Goal: Task Accomplishment & Management: Complete application form

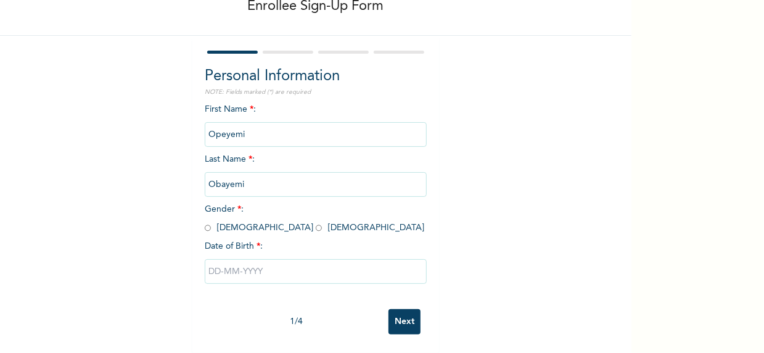
scroll to position [80, 0]
click at [205, 222] on input "radio" at bounding box center [208, 228] width 6 height 12
radio input "true"
click at [222, 267] on input "text" at bounding box center [316, 271] width 222 height 25
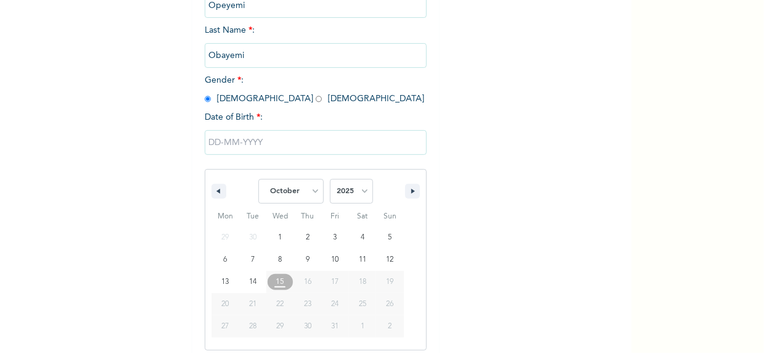
scroll to position [207, 0]
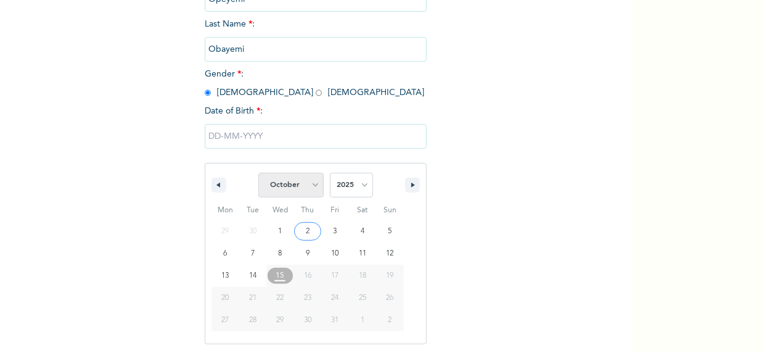
click at [305, 189] on select "January February March April May June July August September October November De…" at bounding box center [290, 185] width 65 height 25
select select "5"
click at [258, 173] on select "January February March April May June July August September October November De…" at bounding box center [290, 185] width 65 height 25
type input "[DATE]"
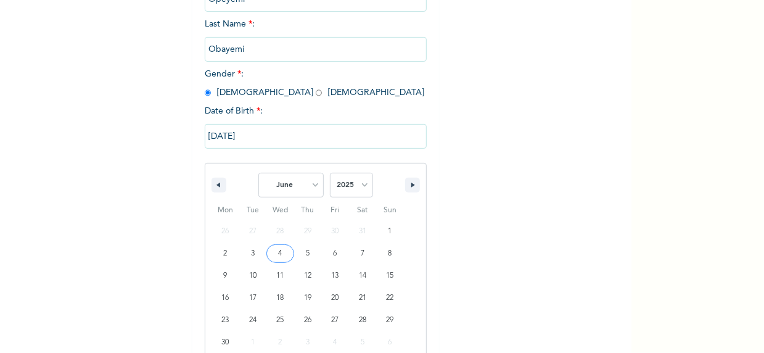
scroll to position [80, 0]
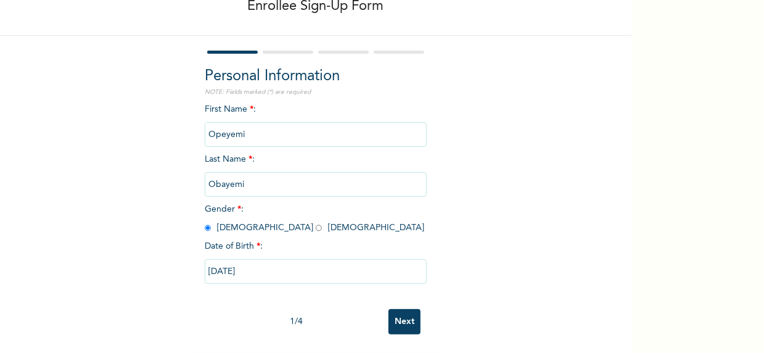
click at [323, 265] on input "[DATE]" at bounding box center [316, 271] width 222 height 25
select select "5"
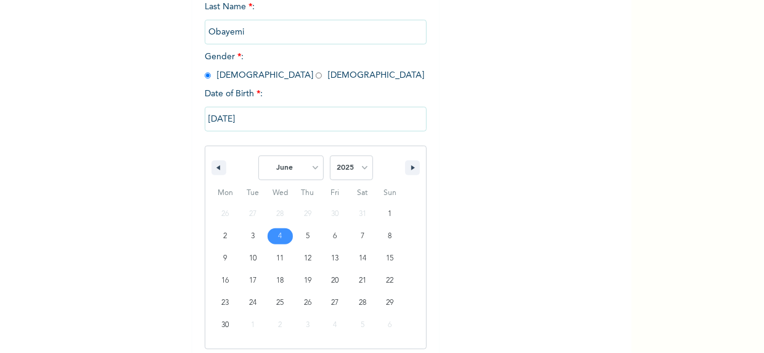
scroll to position [229, 0]
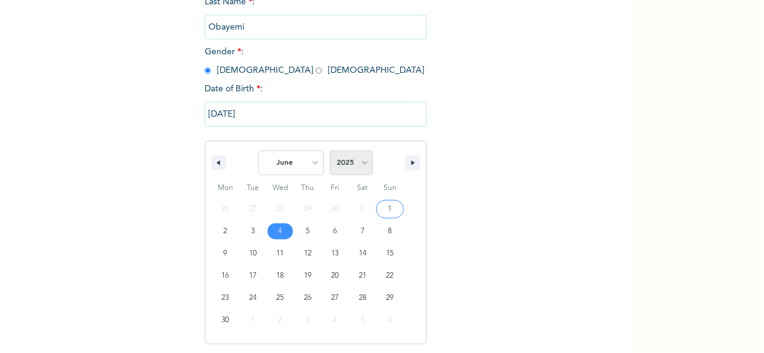
click at [356, 160] on select "2025 2024 2023 2022 2021 2020 2019 2018 2017 2016 2015 2014 2013 2012 2011 2010…" at bounding box center [351, 163] width 43 height 25
select select "1995"
click at [330, 151] on select "2025 2024 2023 2022 2021 2020 2019 2018 2017 2016 2015 2014 2013 2012 2011 2010…" at bounding box center [351, 163] width 43 height 25
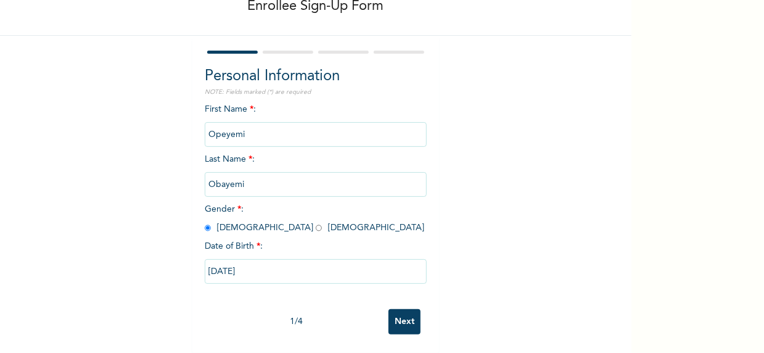
scroll to position [80, 0]
click at [395, 310] on input "Next" at bounding box center [405, 321] width 32 height 25
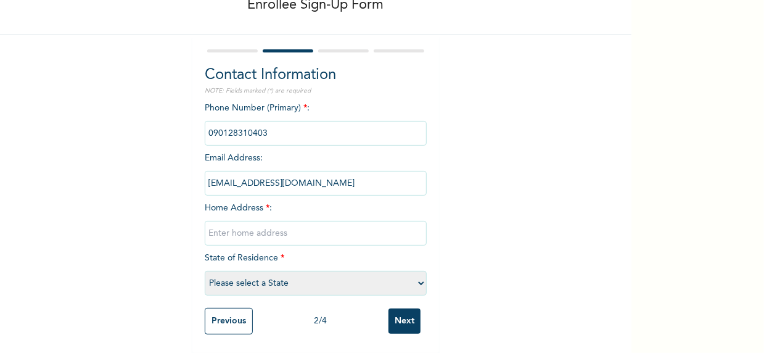
click at [222, 126] on input "phone" at bounding box center [316, 133] width 222 height 25
click at [289, 127] on input "phone" at bounding box center [316, 133] width 222 height 25
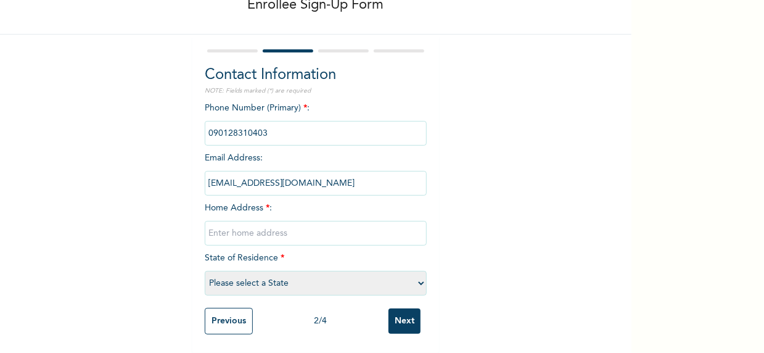
click at [289, 127] on input "phone" at bounding box center [316, 133] width 222 height 25
click at [484, 80] on div "Enrollee Sign-Up Form Contact Information NOTE: Fields marked (*) are required …" at bounding box center [316, 140] width 632 height 426
click at [263, 121] on input "phone" at bounding box center [316, 133] width 222 height 25
click at [224, 130] on input "phone" at bounding box center [316, 133] width 222 height 25
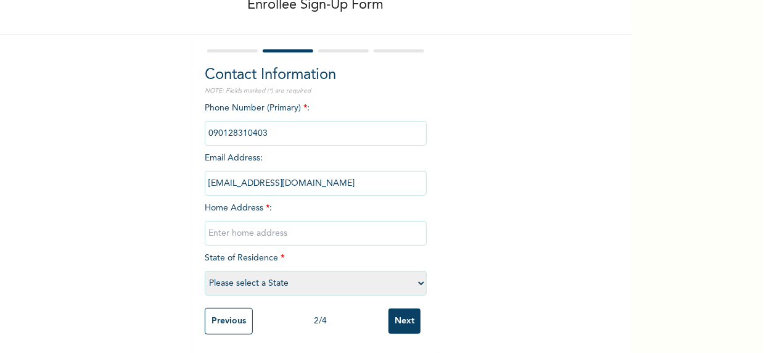
click at [224, 130] on input "phone" at bounding box center [316, 133] width 222 height 25
drag, startPoint x: 479, startPoint y: 110, endPoint x: 315, endPoint y: 184, distance: 180.6
click at [315, 184] on div "Enrollee Sign-Up Form Contact Information NOTE: Fields marked (*) are required …" at bounding box center [316, 140] width 632 height 426
click at [315, 184] on input "[EMAIL_ADDRESS][DOMAIN_NAME]" at bounding box center [316, 183] width 222 height 25
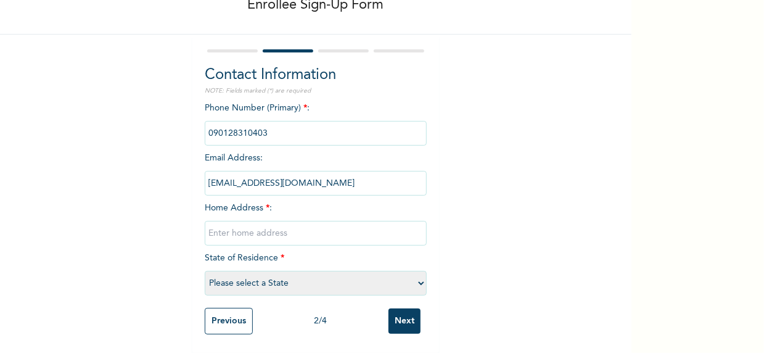
click at [315, 184] on input "[EMAIL_ADDRESS][DOMAIN_NAME]" at bounding box center [316, 183] width 222 height 25
click at [313, 183] on input "[EMAIL_ADDRESS][DOMAIN_NAME]" at bounding box center [316, 183] width 222 height 25
click at [286, 271] on select "Please select a State [PERSON_NAME] (FCT) [PERSON_NAME] Ibom [GEOGRAPHIC_DATA] …" at bounding box center [316, 283] width 222 height 25
select select "25"
click at [205, 271] on select "Please select a State [PERSON_NAME] (FCT) [PERSON_NAME] Ibom [GEOGRAPHIC_DATA] …" at bounding box center [316, 283] width 222 height 25
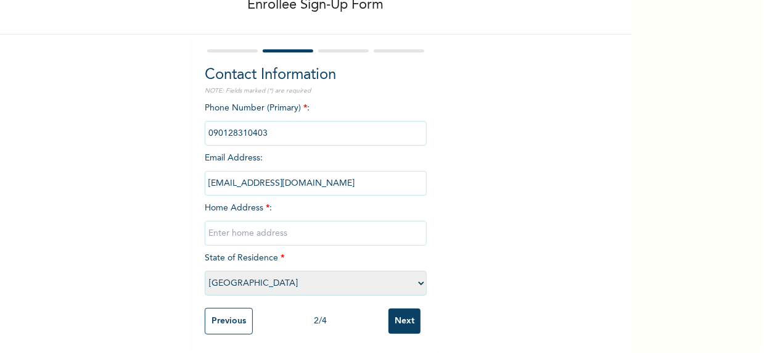
click at [247, 126] on input "phone" at bounding box center [316, 133] width 222 height 25
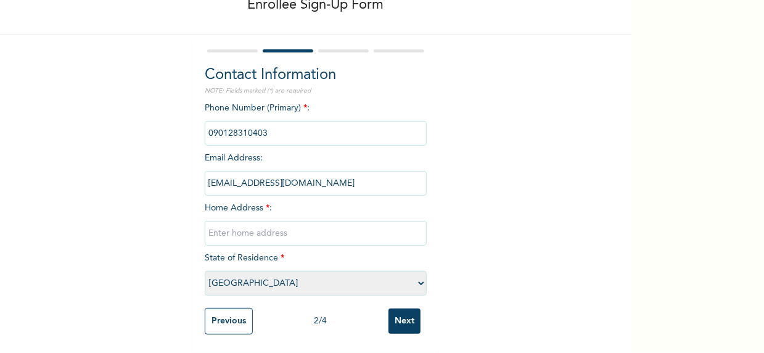
click at [262, 126] on input "phone" at bounding box center [316, 133] width 222 height 25
click at [280, 128] on input "phone" at bounding box center [316, 133] width 222 height 25
click at [214, 133] on input "phone" at bounding box center [316, 133] width 222 height 25
click at [224, 129] on input "phone" at bounding box center [316, 133] width 222 height 25
click at [277, 131] on input "phone" at bounding box center [316, 133] width 222 height 25
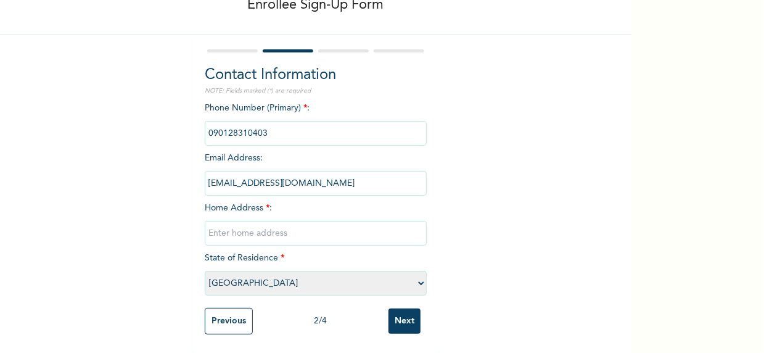
click at [277, 131] on input "phone" at bounding box center [316, 133] width 222 height 25
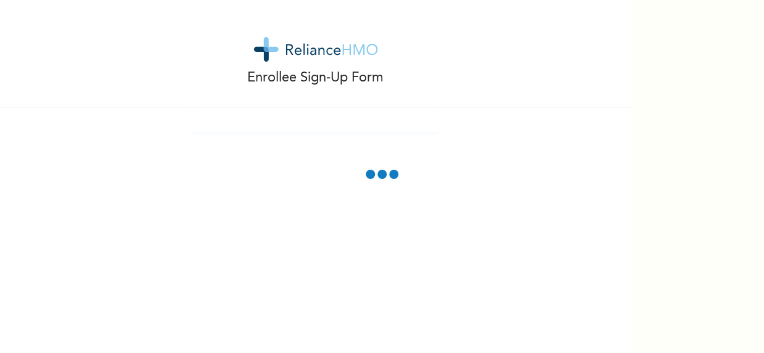
click at [520, 138] on div "Enrollee Sign-Up Form" at bounding box center [316, 176] width 632 height 353
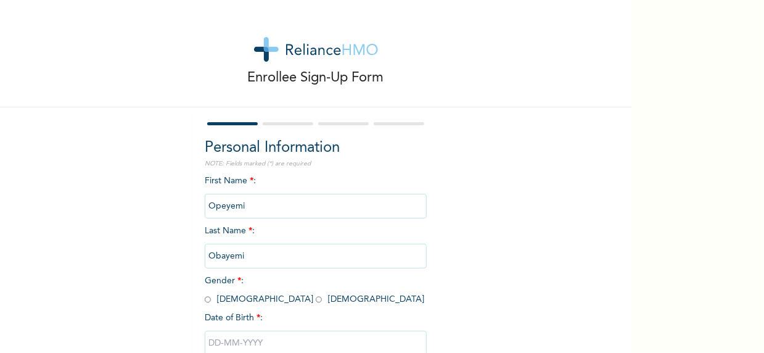
click at [257, 268] on input "Obayemi" at bounding box center [316, 256] width 222 height 25
click at [254, 261] on input "Obayemi" at bounding box center [316, 256] width 222 height 25
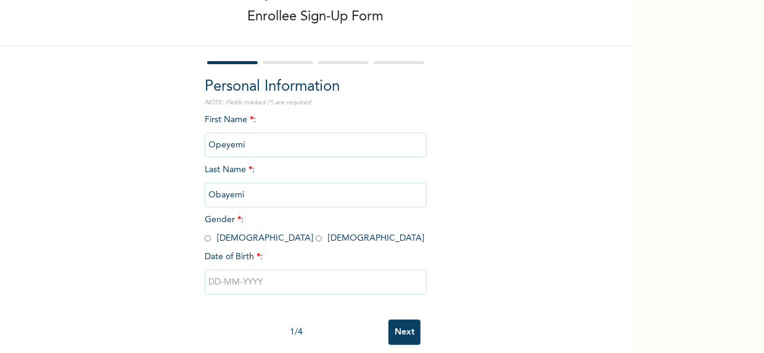
scroll to position [80, 0]
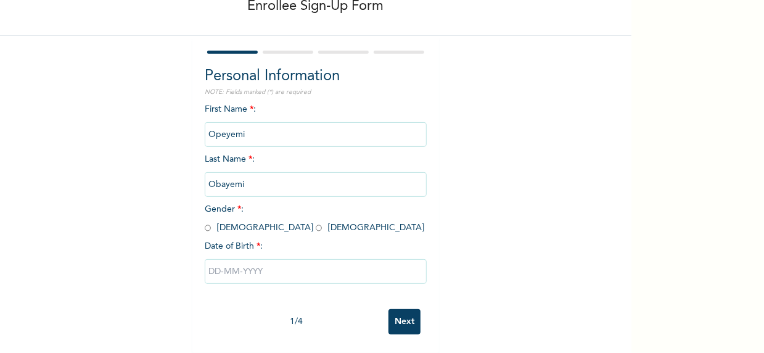
click at [205, 222] on input "radio" at bounding box center [208, 228] width 6 height 12
radio input "true"
click at [235, 262] on input "text" at bounding box center [316, 271] width 222 height 25
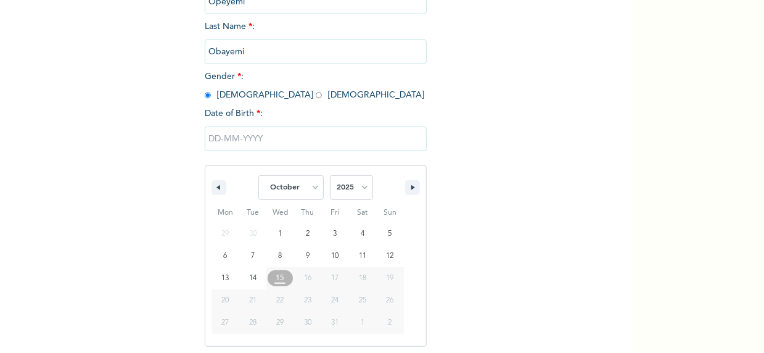
scroll to position [207, 0]
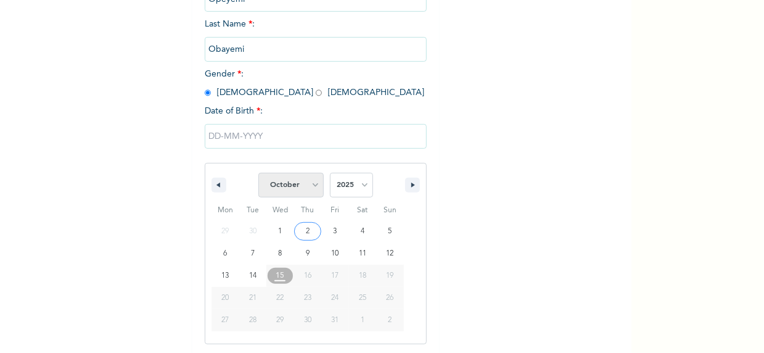
click at [305, 188] on select "January February March April May June July August September October November De…" at bounding box center [290, 185] width 65 height 25
select select "5"
click at [258, 173] on select "January February March April May June July August September October November De…" at bounding box center [290, 185] width 65 height 25
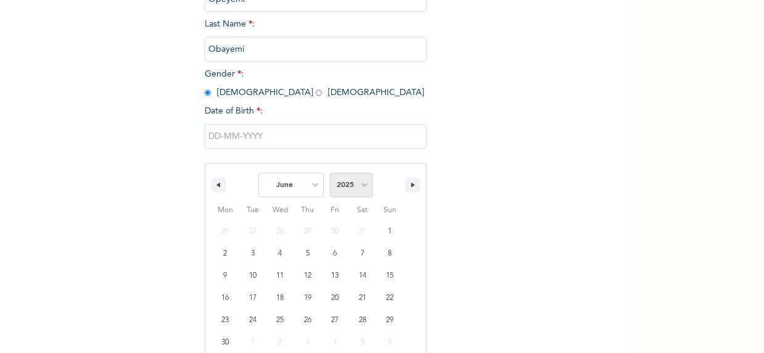
click at [353, 178] on select "2025 2024 2023 2022 2021 2020 2019 2018 2017 2016 2015 2014 2013 2012 2011 2010…" at bounding box center [351, 185] width 43 height 25
select select "1995"
click at [330, 173] on select "2025 2024 2023 2022 2021 2020 2019 2018 2017 2016 2015 2014 2013 2012 2011 2010…" at bounding box center [351, 185] width 43 height 25
type input "[DATE]"
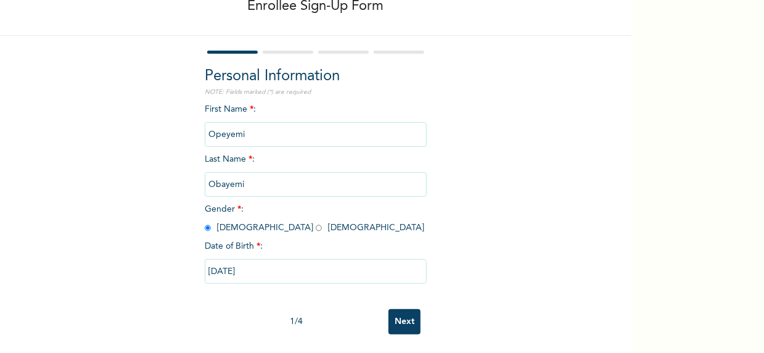
scroll to position [80, 0]
click at [402, 309] on input "Next" at bounding box center [405, 321] width 32 height 25
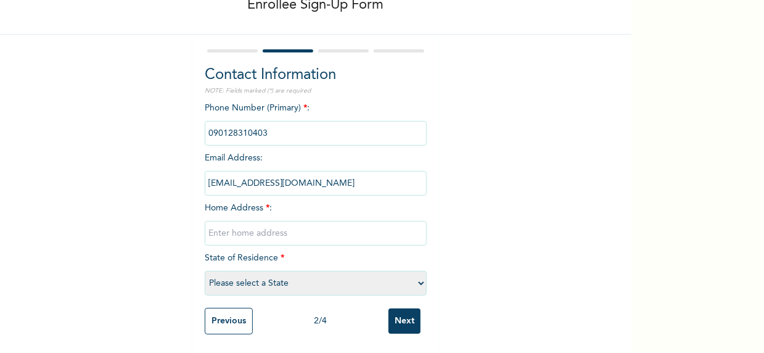
click at [246, 221] on input "text" at bounding box center [316, 233] width 222 height 25
type input "t"
type input "w"
type input "9"
click at [213, 226] on input "[STREET_ADDRESS]," at bounding box center [316, 233] width 222 height 25
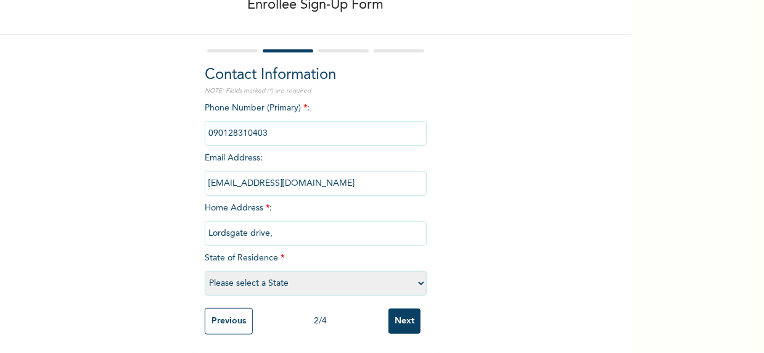
click at [289, 225] on input "Lordsgate drive," at bounding box center [316, 233] width 222 height 25
type input "[GEOGRAPHIC_DATA], [GEOGRAPHIC_DATA], along [PERSON_NAME][GEOGRAPHIC_DATA], [GE…"
click at [237, 281] on select "Please select a State [PERSON_NAME] (FCT) [PERSON_NAME] Ibom [GEOGRAPHIC_DATA] …" at bounding box center [316, 283] width 222 height 25
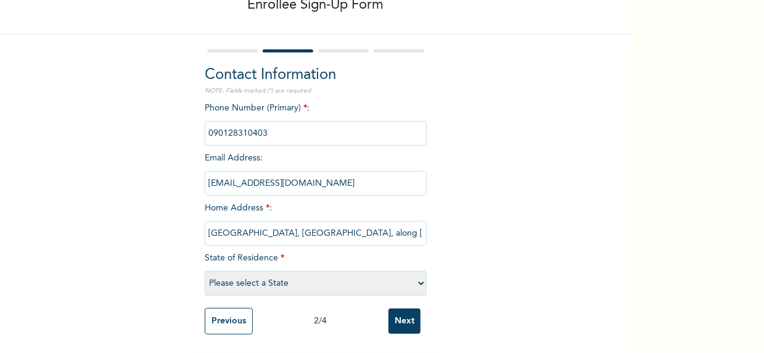
click at [440, 169] on div "Enrollee Sign-Up Form Contact Information NOTE: Fields marked (*) are required …" at bounding box center [316, 140] width 632 height 426
click at [302, 280] on select "Please select a State [PERSON_NAME] (FCT) [PERSON_NAME] Ibom [GEOGRAPHIC_DATA] …" at bounding box center [316, 283] width 222 height 25
click at [474, 156] on div "Enrollee Sign-Up Form Contact Information NOTE: Fields marked (*) are required …" at bounding box center [316, 140] width 632 height 426
click at [284, 275] on select "Please select a State [PERSON_NAME] (FCT) [PERSON_NAME] Ibom [GEOGRAPHIC_DATA] …" at bounding box center [316, 283] width 222 height 25
select select "25"
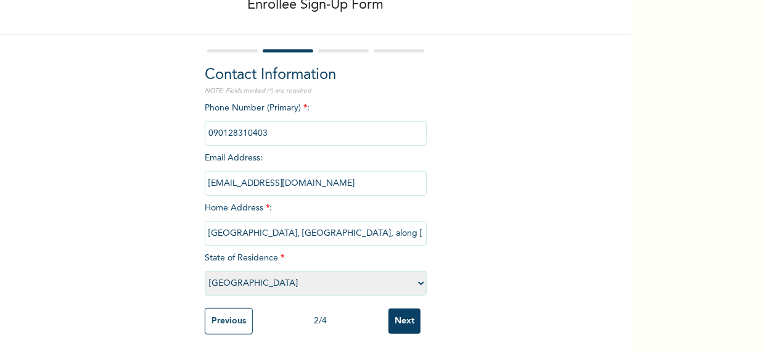
click at [205, 271] on select "Please select a State [PERSON_NAME] (FCT) [PERSON_NAME] Ibom [GEOGRAPHIC_DATA] …" at bounding box center [316, 283] width 222 height 25
click at [402, 315] on input "Next" at bounding box center [405, 320] width 32 height 25
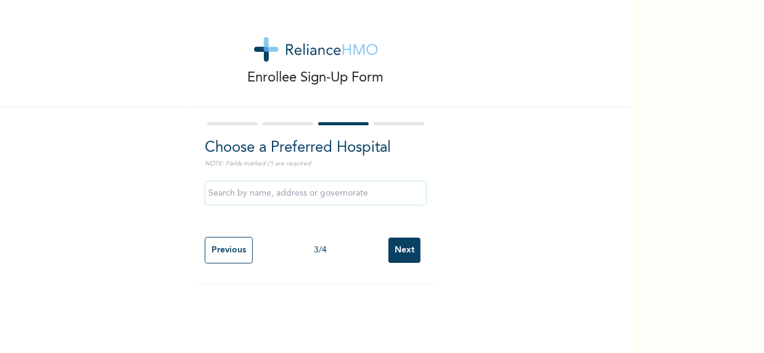
click at [329, 201] on input "text" at bounding box center [316, 193] width 222 height 25
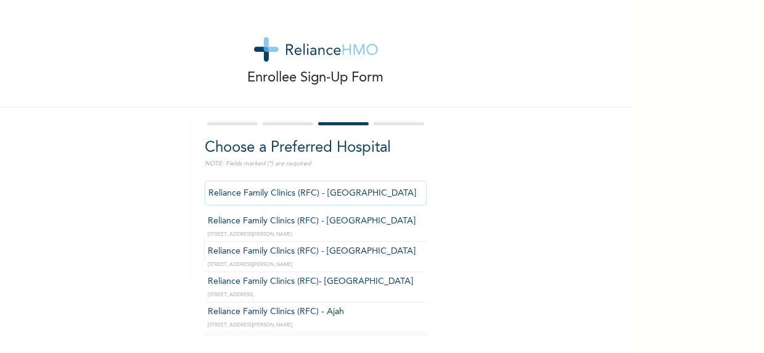
click at [337, 202] on input "Reliance Family Clinics (RFC) - [GEOGRAPHIC_DATA]" at bounding box center [316, 193] width 222 height 25
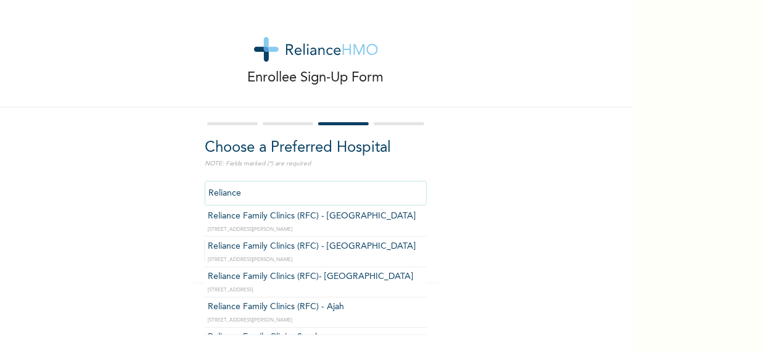
type input "Reliance Family Clinics (RFC) - [GEOGRAPHIC_DATA]"
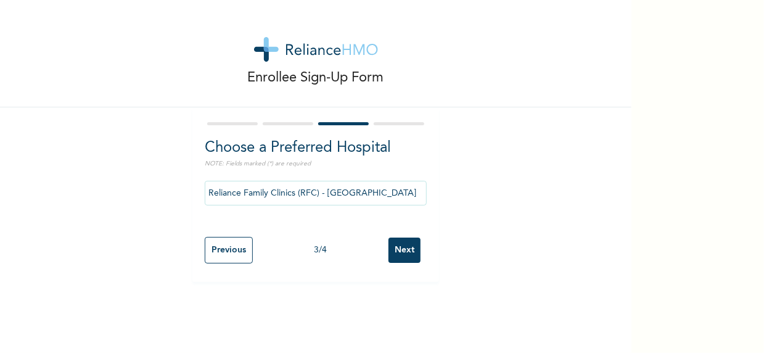
click at [409, 247] on input "Next" at bounding box center [405, 250] width 32 height 25
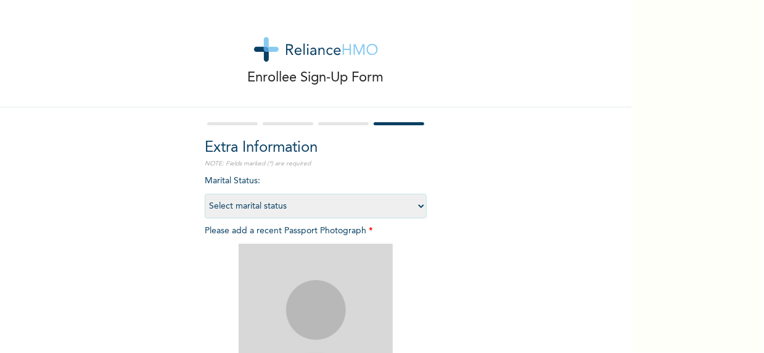
click at [306, 211] on select "Select marital status [DEMOGRAPHIC_DATA] Married [DEMOGRAPHIC_DATA] Widow/[DEMO…" at bounding box center [316, 206] width 222 height 25
select select "1"
click at [205, 194] on select "Select marital status [DEMOGRAPHIC_DATA] Married [DEMOGRAPHIC_DATA] Widow/[DEMO…" at bounding box center [316, 206] width 222 height 25
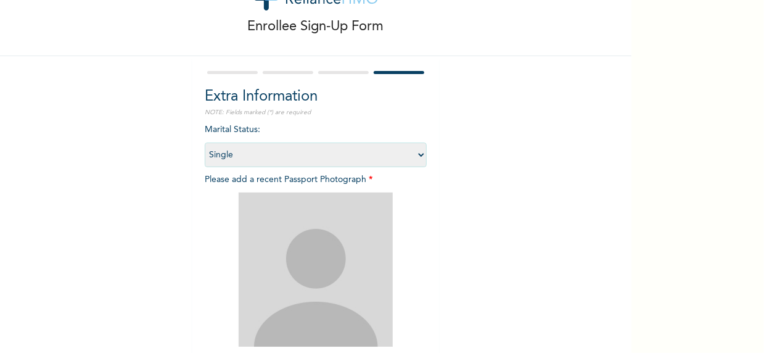
scroll to position [0, 0]
